Goal: Check status: Check status

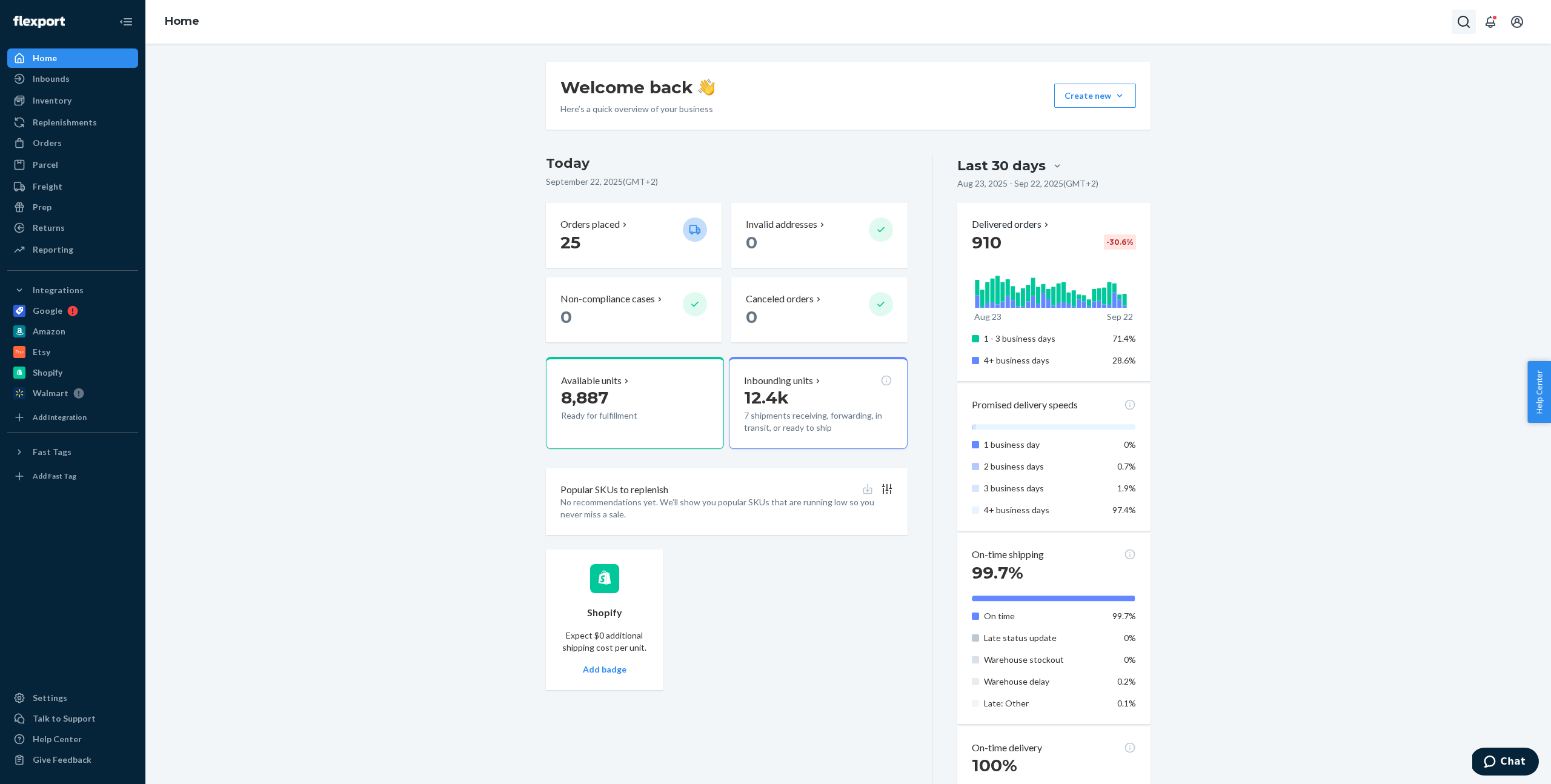
click at [1467, 22] on icon "Open Search Box" at bounding box center [1464, 22] width 15 height 15
click at [1428, 22] on input "Search Input" at bounding box center [1374, 21] width 149 height 12
type input "25697"
click at [1371, 129] on p "25697DELIVERRSPLIT8178832834665" at bounding box center [1353, 134] width 126 height 11
click at [1466, 27] on icon "Open Search Box" at bounding box center [1464, 22] width 15 height 15
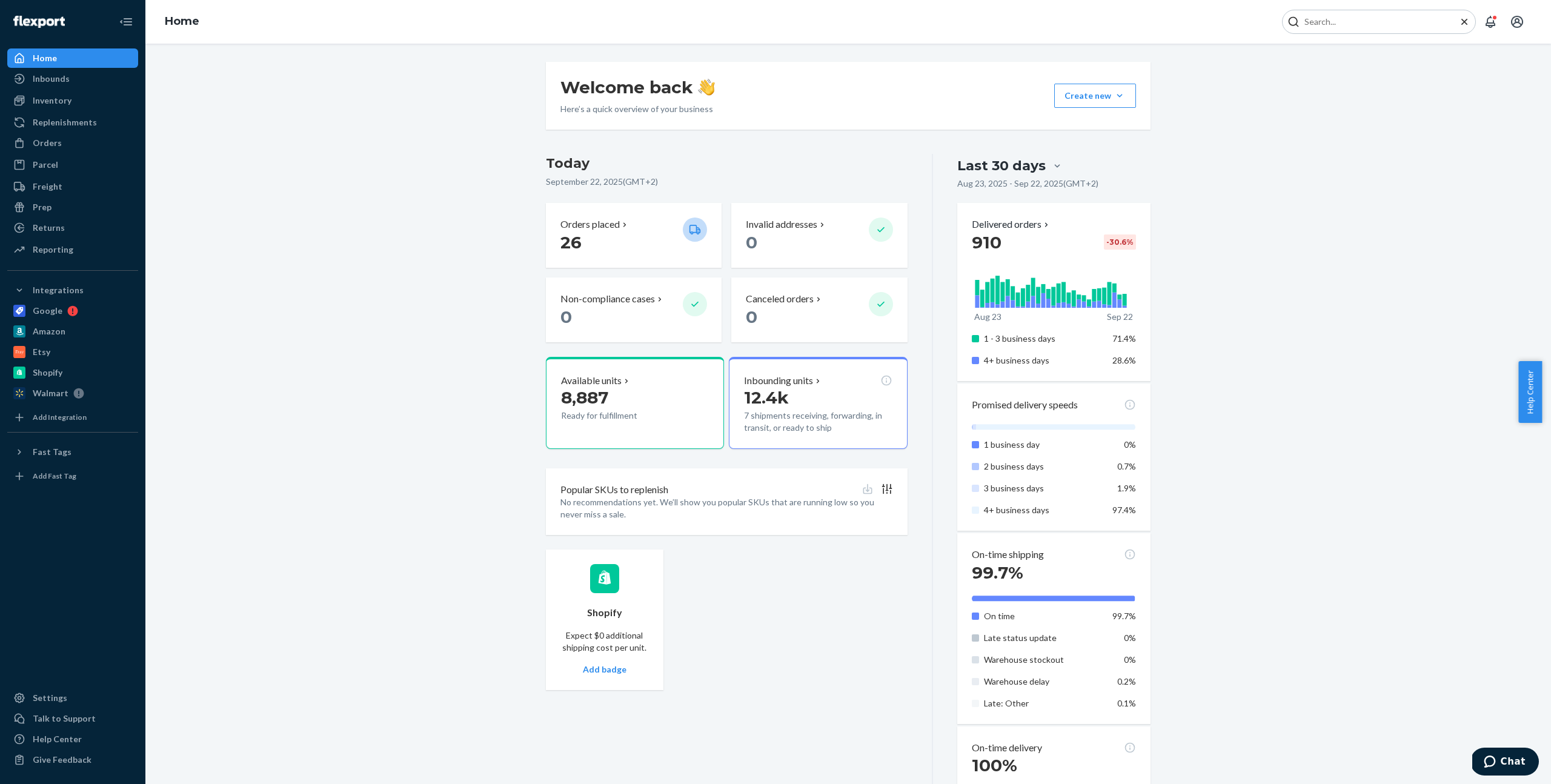
click at [1413, 21] on input "Search Input" at bounding box center [1374, 21] width 149 height 12
type input "3808315023"
click at [67, 101] on div "Inventory" at bounding box center [52, 100] width 39 height 12
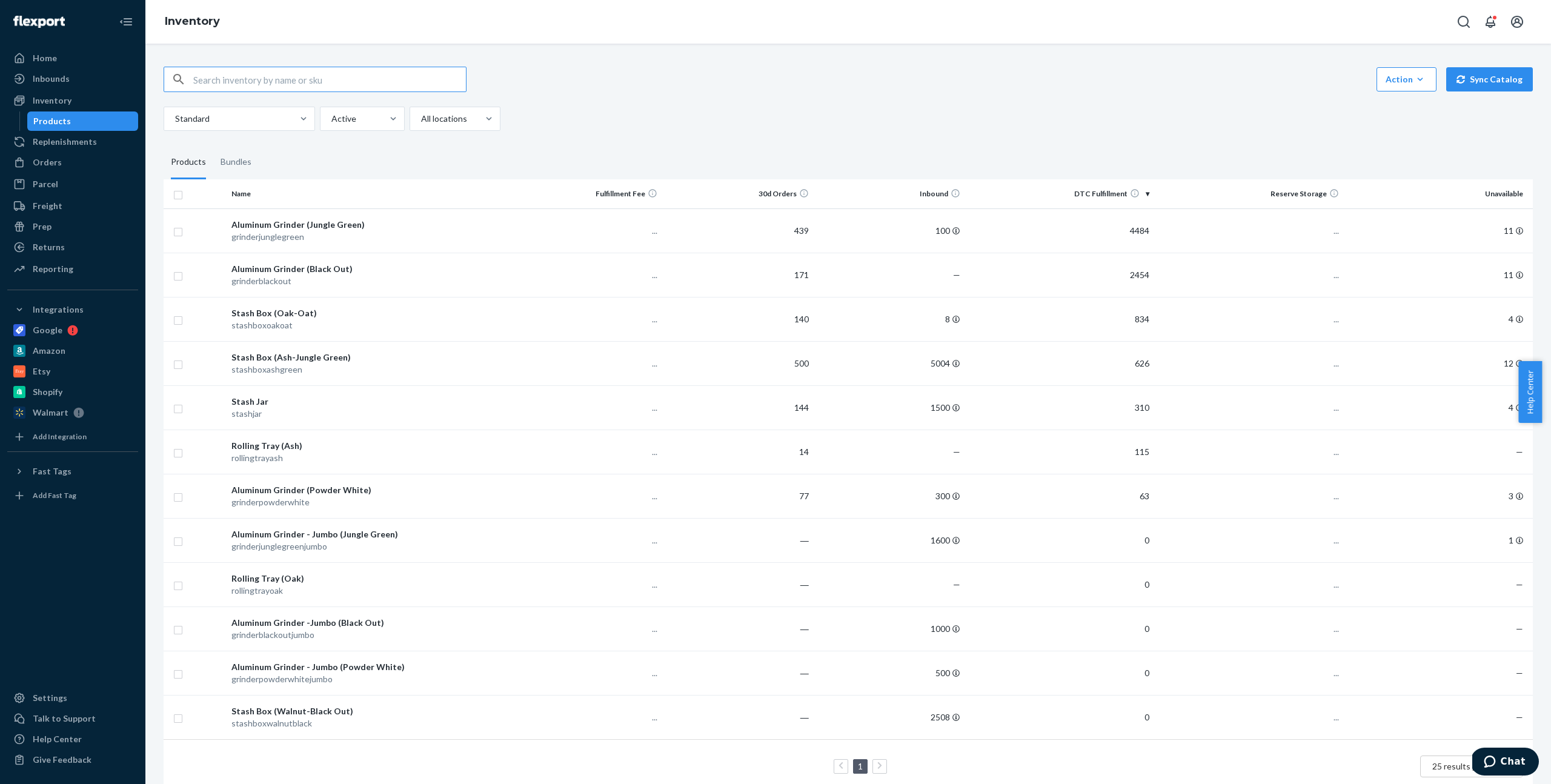
click at [305, 75] on input "text" at bounding box center [330, 79] width 273 height 24
type input "3808315023"
click at [51, 172] on link "Orders" at bounding box center [72, 162] width 131 height 20
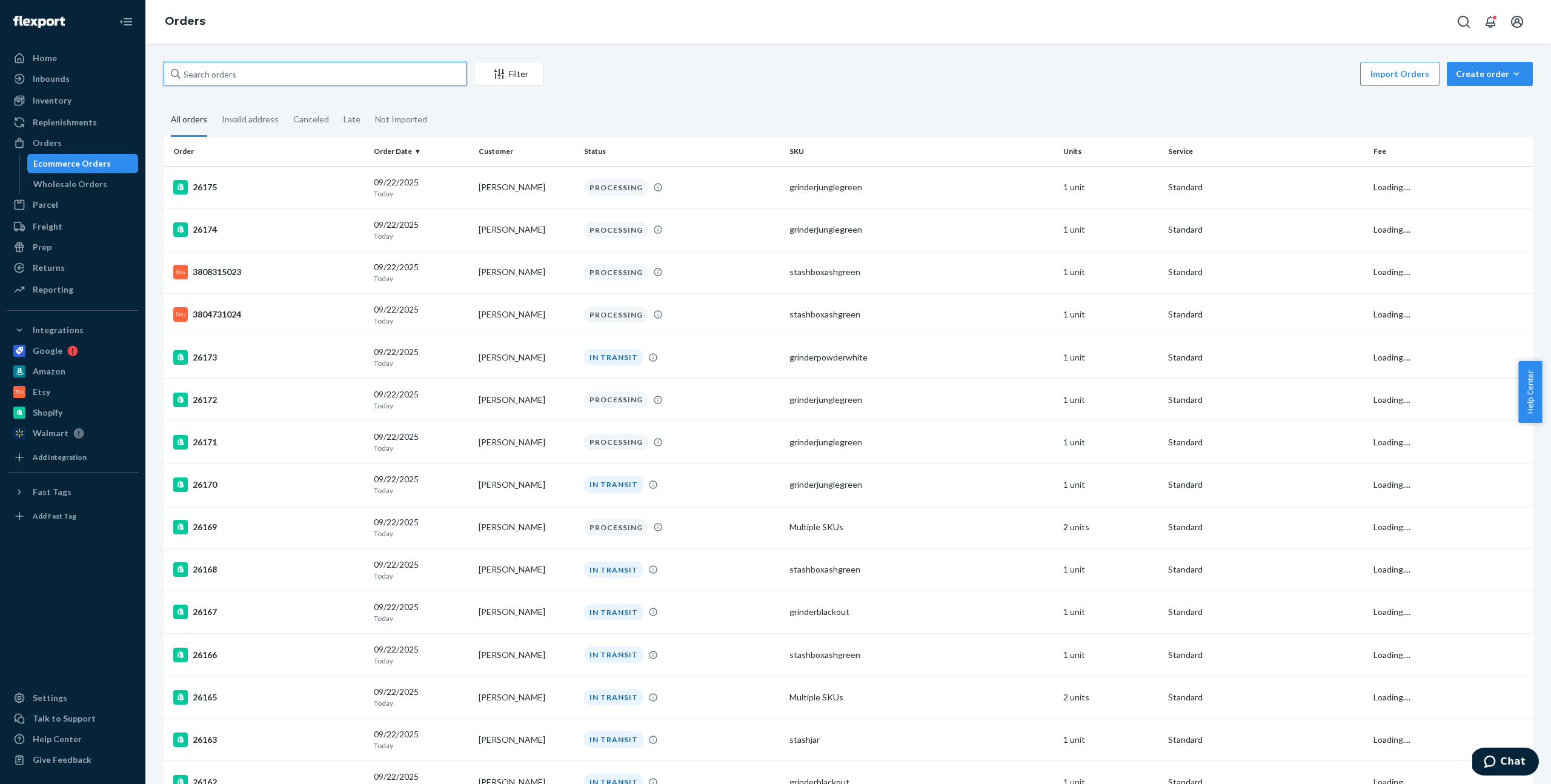
click at [297, 75] on input "text" at bounding box center [315, 74] width 303 height 24
paste input "3808315023"
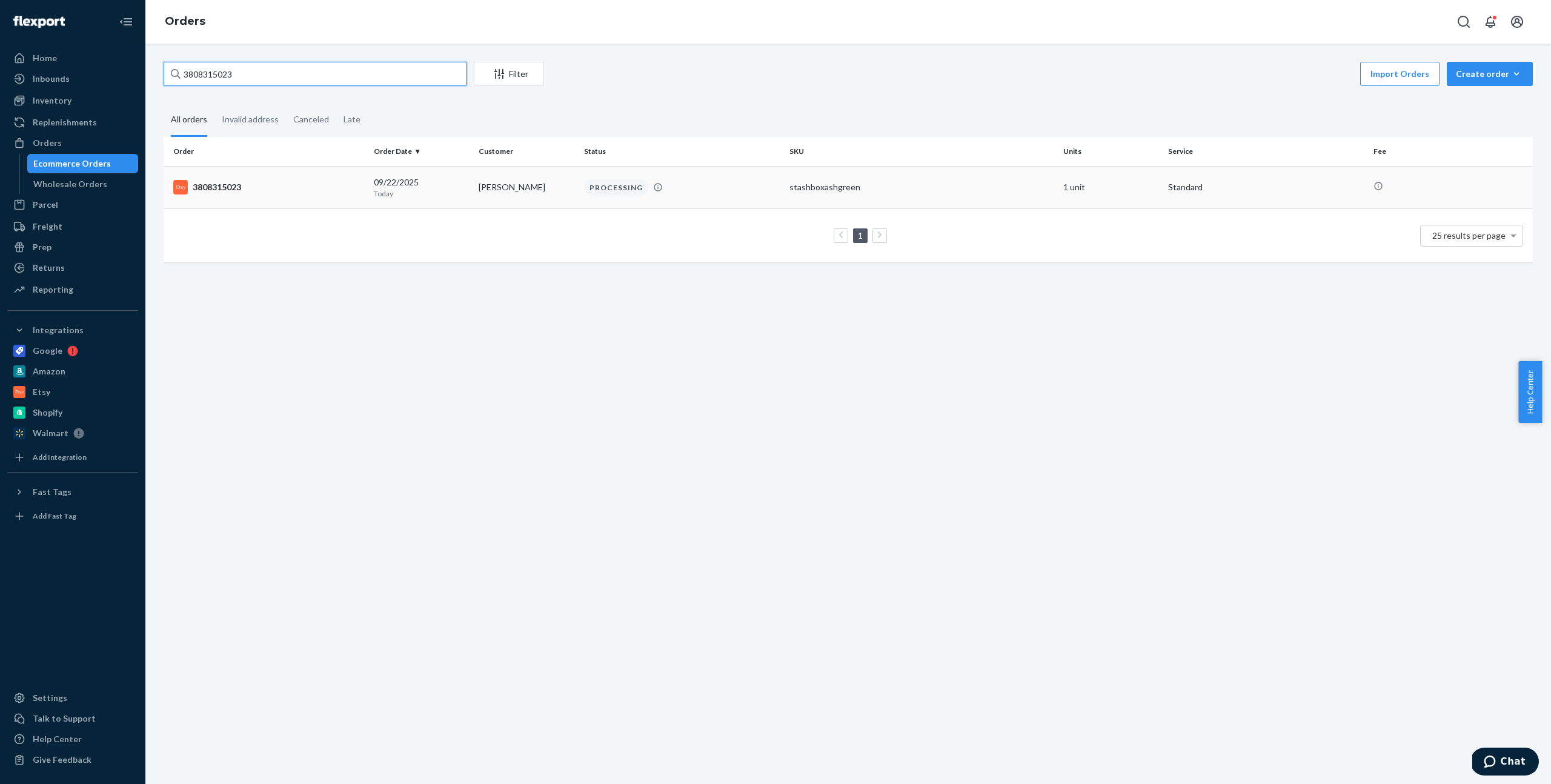
type input "3808315023"
click at [274, 181] on div "3808315023" at bounding box center [268, 187] width 191 height 15
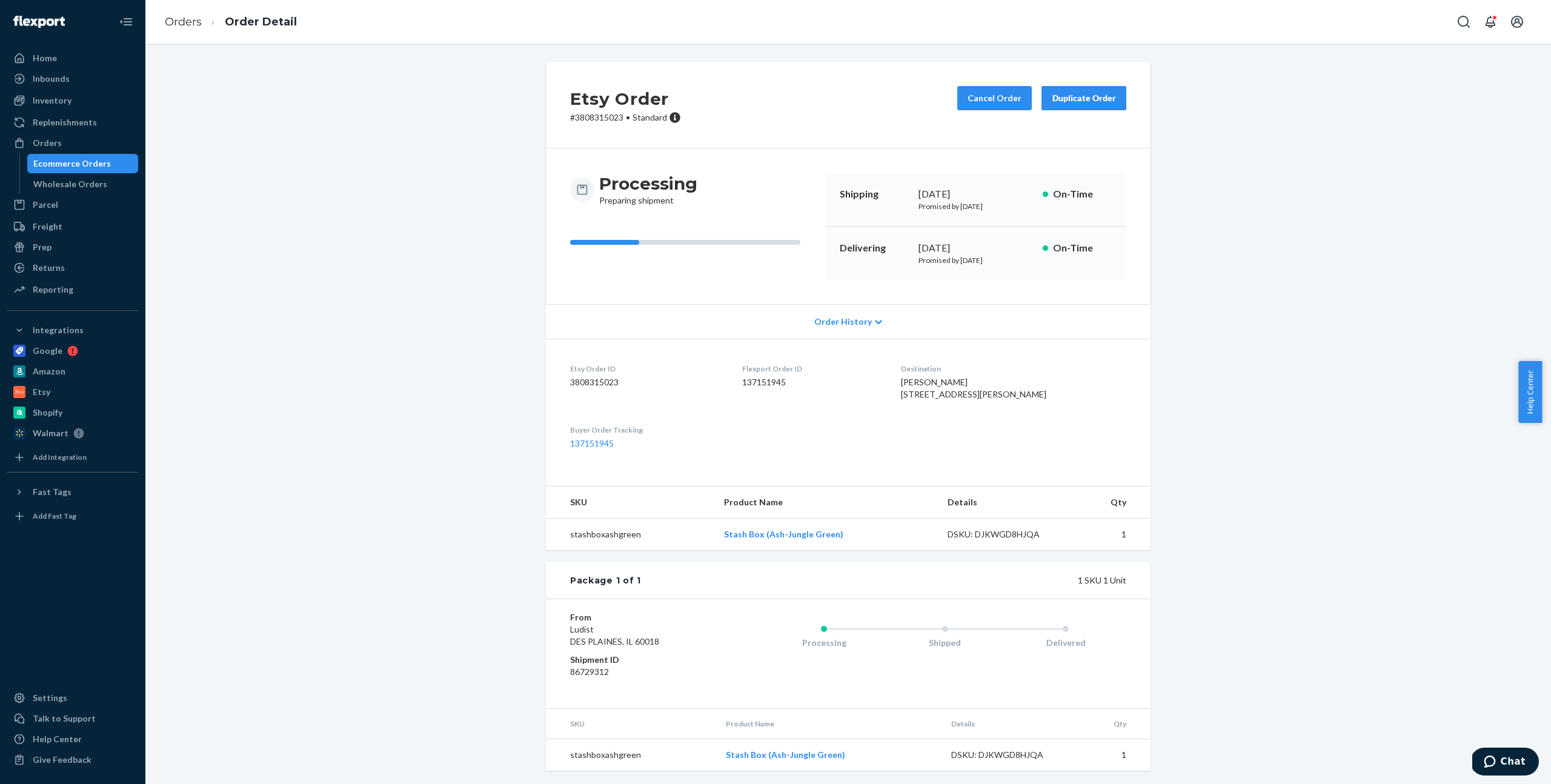
click at [75, 160] on div "Ecommerce Orders" at bounding box center [72, 163] width 77 height 12
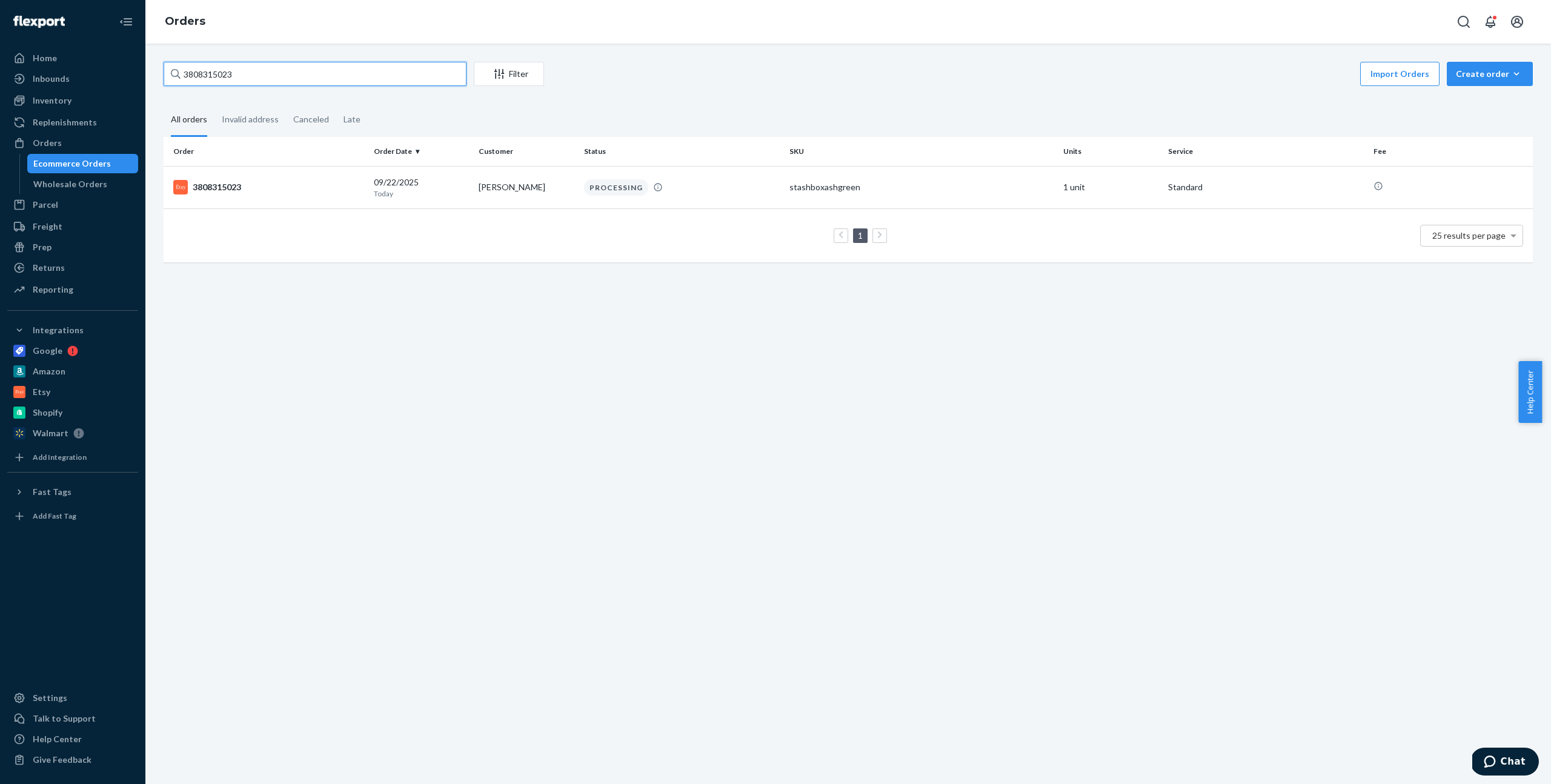
click at [270, 71] on input "3808315023" at bounding box center [315, 74] width 303 height 24
paste input "#3804731024"
type input "#3804731024"
